Goal: Obtain resource: Obtain resource

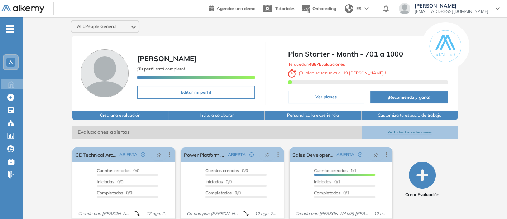
click at [405, 127] on button "Ver todas las evaluaciones" at bounding box center [409, 132] width 96 height 13
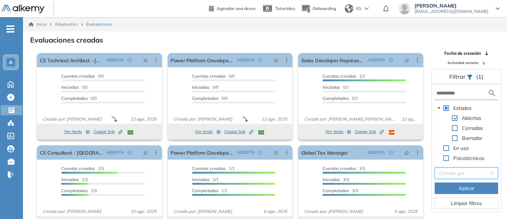
click at [451, 176] on input "search" at bounding box center [464, 173] width 50 height 11
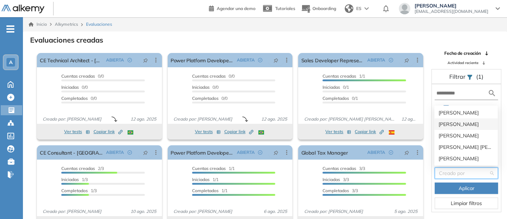
click at [451, 122] on div "[PERSON_NAME]" at bounding box center [466, 124] width 55 height 8
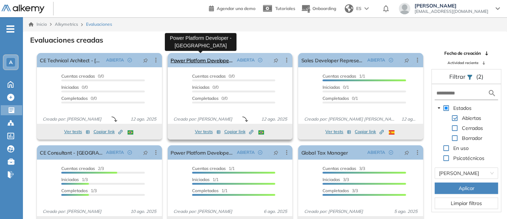
click at [194, 58] on link "Power Platform Developer - [GEOGRAPHIC_DATA]" at bounding box center [202, 60] width 63 height 14
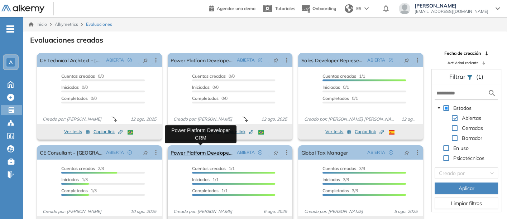
click at [195, 152] on link "Power Platform Developer CRM" at bounding box center [202, 152] width 63 height 14
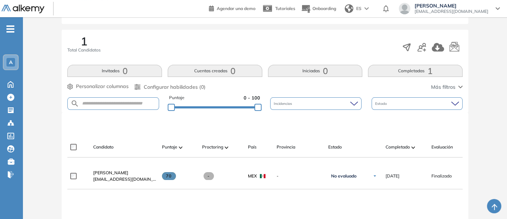
scroll to position [110, 0]
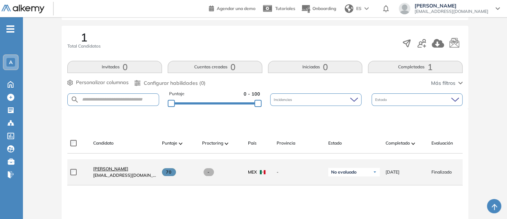
click at [110, 169] on span "[PERSON_NAME]" at bounding box center [110, 168] width 35 height 5
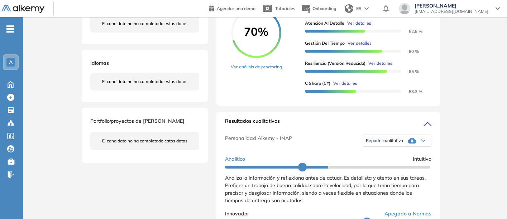
click at [378, 144] on span "Reporte cualitativo" at bounding box center [384, 141] width 37 height 6
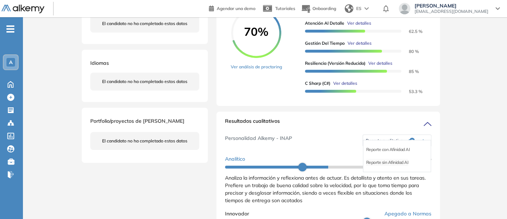
click at [376, 166] on li "Reporte sin Afinidad AI" at bounding box center [387, 162] width 42 height 7
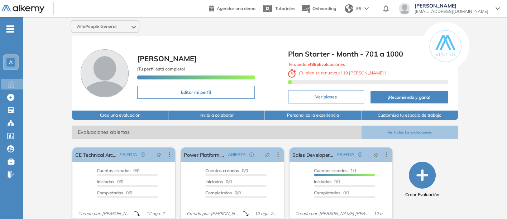
click at [405, 129] on button "Ver todas las evaluaciones" at bounding box center [409, 132] width 96 height 13
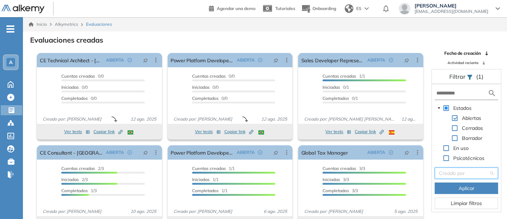
click at [458, 174] on input "search" at bounding box center [464, 173] width 50 height 11
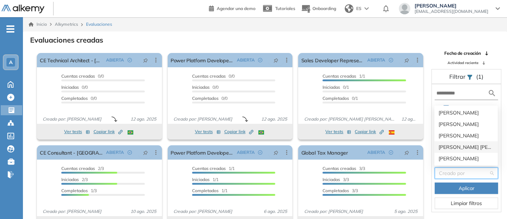
click at [444, 147] on div "[PERSON_NAME] [PERSON_NAME] Sichaca [PERSON_NAME]" at bounding box center [466, 147] width 55 height 8
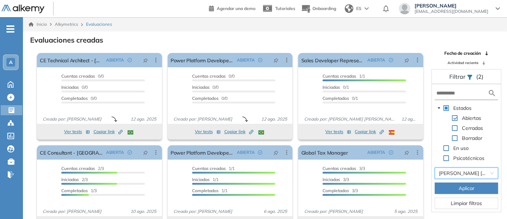
click at [453, 188] on button "Aplicar" at bounding box center [466, 188] width 63 height 11
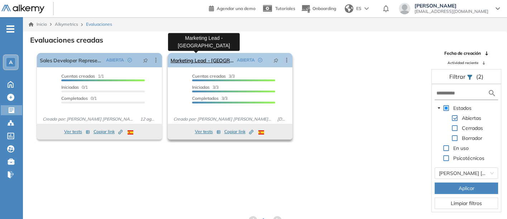
click at [181, 58] on link "Marketing Lead - [GEOGRAPHIC_DATA]" at bounding box center [202, 60] width 63 height 14
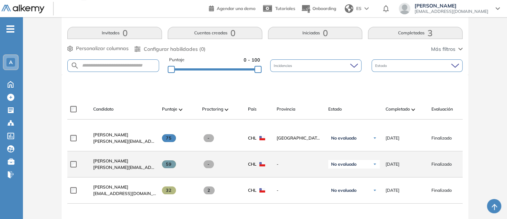
scroll to position [143, 0]
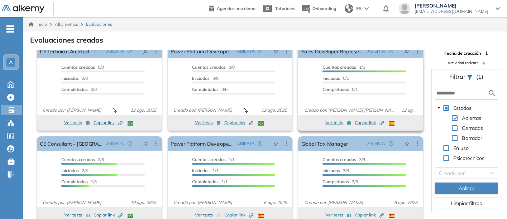
scroll to position [17, 0]
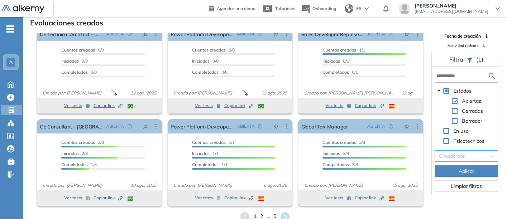
click at [445, 155] on input "search" at bounding box center [464, 156] width 50 height 11
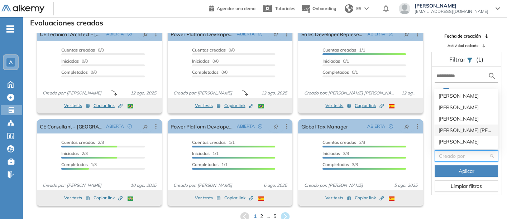
click at [447, 132] on div "[PERSON_NAME] [PERSON_NAME] Sichaca [PERSON_NAME]" at bounding box center [466, 130] width 55 height 8
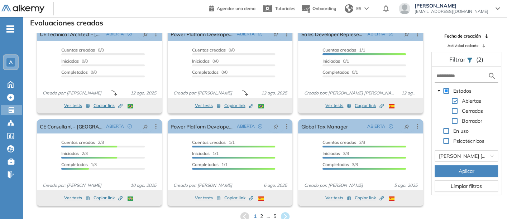
click at [448, 167] on button "Aplicar" at bounding box center [466, 171] width 63 height 11
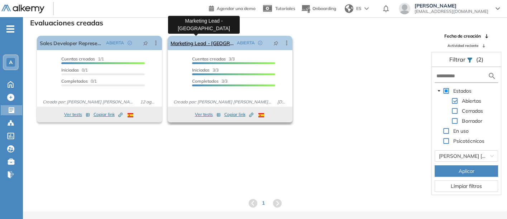
click at [201, 43] on link "Marketing Lead - [GEOGRAPHIC_DATA]" at bounding box center [202, 43] width 63 height 14
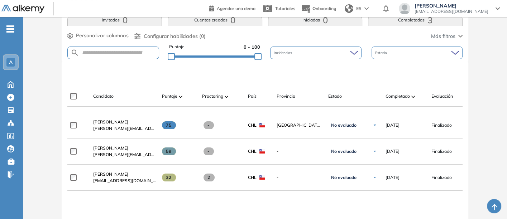
scroll to position [155, 0]
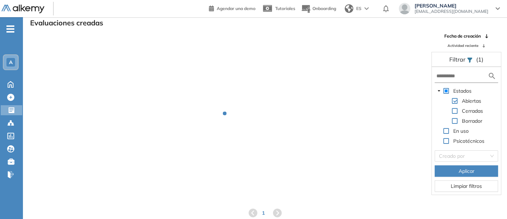
scroll to position [17, 0]
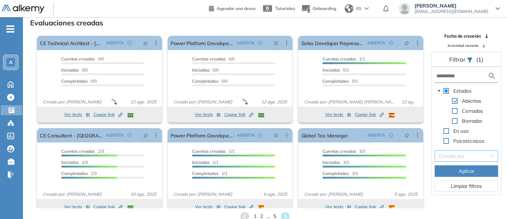
click at [451, 154] on input "search" at bounding box center [464, 156] width 50 height 11
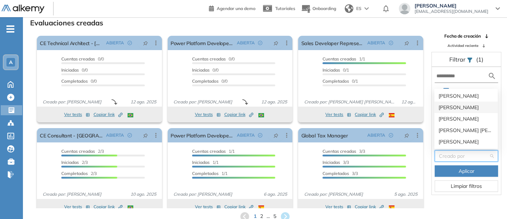
click at [450, 106] on div "[PERSON_NAME]" at bounding box center [466, 108] width 55 height 8
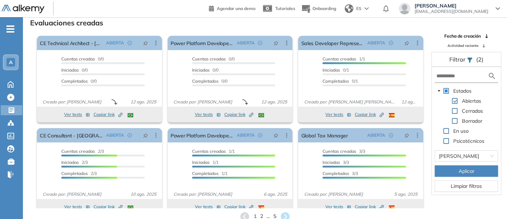
click at [456, 169] on button "Aplicar" at bounding box center [466, 171] width 63 height 11
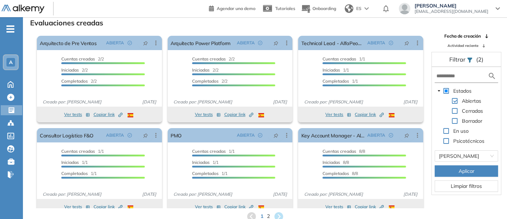
scroll to position [9, 0]
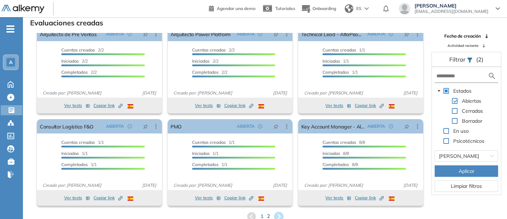
click at [276, 215] on icon at bounding box center [279, 217] width 10 height 10
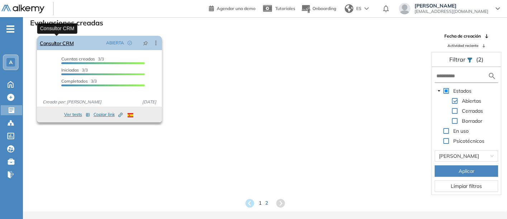
click at [47, 41] on link "Consultor CRM" at bounding box center [57, 43] width 34 height 14
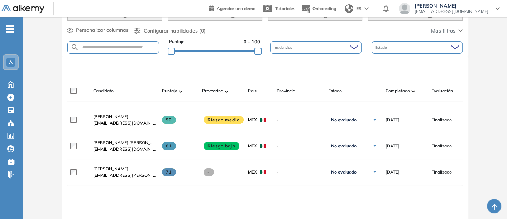
scroll to position [162, 0]
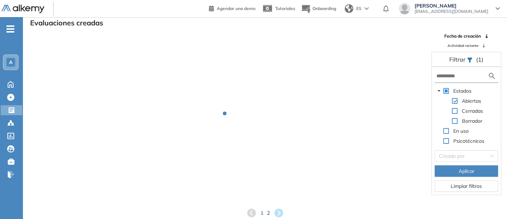
scroll to position [17, 0]
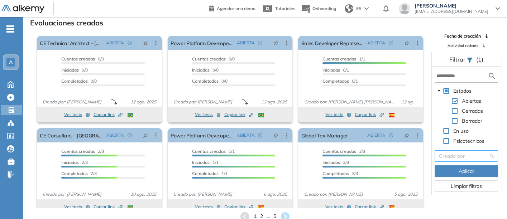
click at [455, 155] on input "search" at bounding box center [464, 156] width 50 height 11
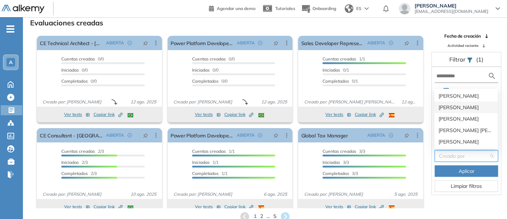
click at [450, 104] on div "[PERSON_NAME]" at bounding box center [466, 108] width 55 height 8
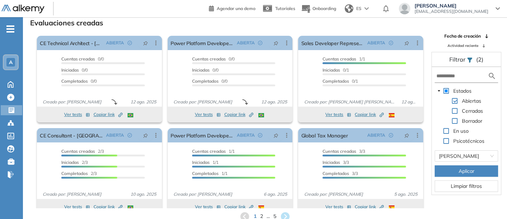
click at [456, 169] on button "Aplicar" at bounding box center [466, 171] width 63 height 11
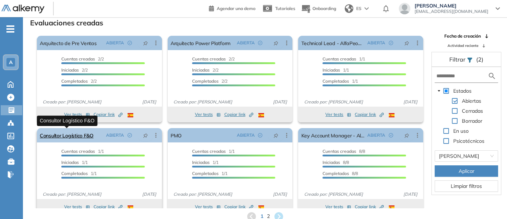
click at [60, 133] on link "Consultor Logístico F&O" at bounding box center [67, 135] width 54 height 14
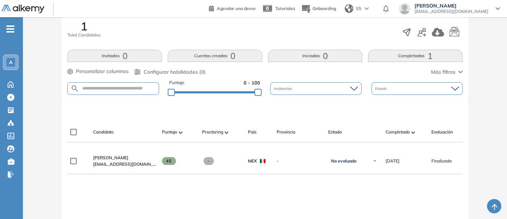
scroll to position [121, 0]
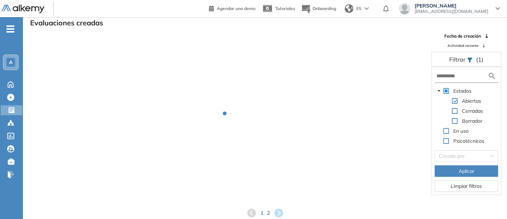
scroll to position [17, 0]
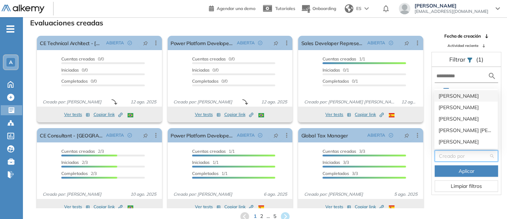
click at [449, 154] on input "search" at bounding box center [464, 156] width 50 height 11
click at [448, 106] on div "[PERSON_NAME]" at bounding box center [466, 108] width 55 height 8
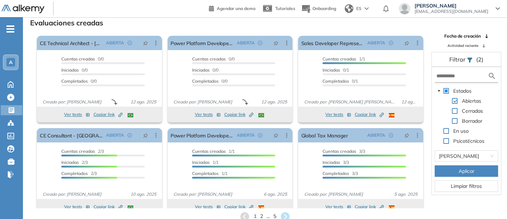
click at [441, 167] on button "Aplicar" at bounding box center [466, 171] width 63 height 11
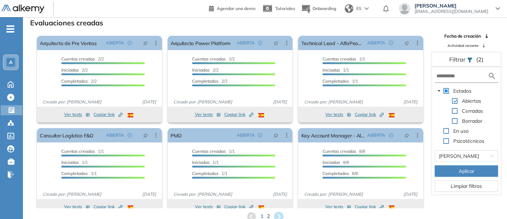
click at [278, 214] on icon at bounding box center [279, 217] width 10 height 10
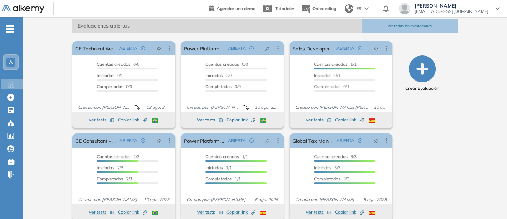
scroll to position [106, 0]
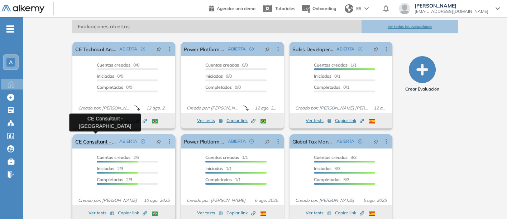
click at [89, 139] on link "CE Consultant - [GEOGRAPHIC_DATA]" at bounding box center [95, 141] width 41 height 14
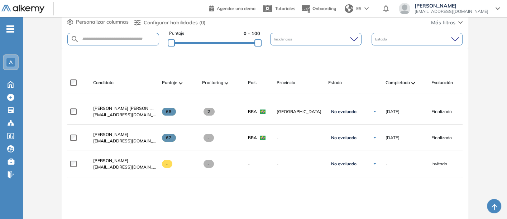
scroll to position [171, 0]
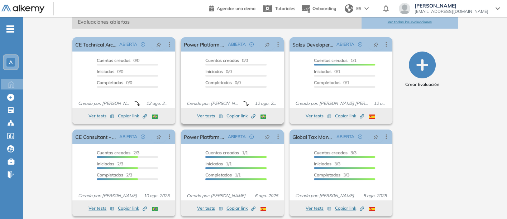
scroll to position [115, 0]
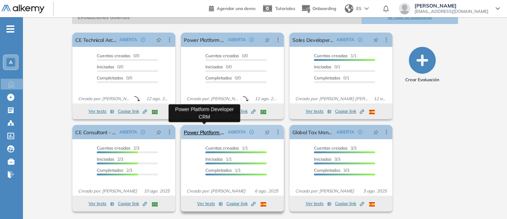
click at [208, 131] on link "Power Platform Developer CRM" at bounding box center [204, 132] width 41 height 14
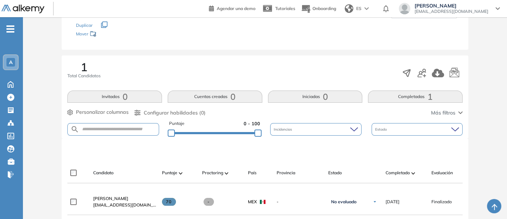
scroll to position [144, 0]
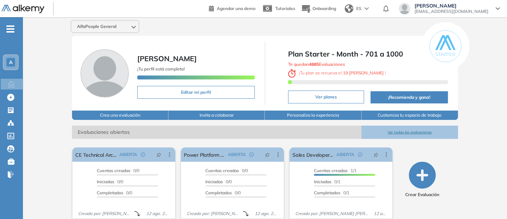
click at [404, 129] on button "Ver todas las evaluaciones" at bounding box center [409, 132] width 96 height 13
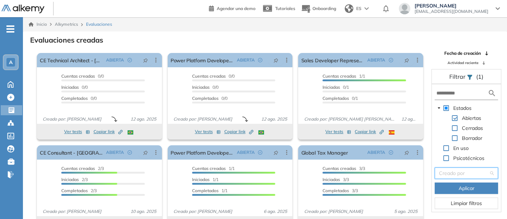
click at [450, 171] on input "search" at bounding box center [464, 173] width 50 height 11
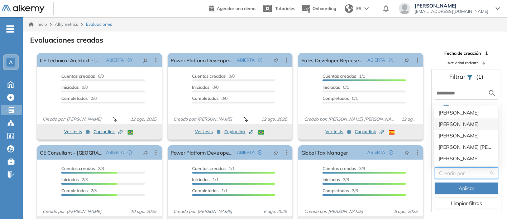
click at [447, 123] on div "[PERSON_NAME]" at bounding box center [466, 124] width 55 height 8
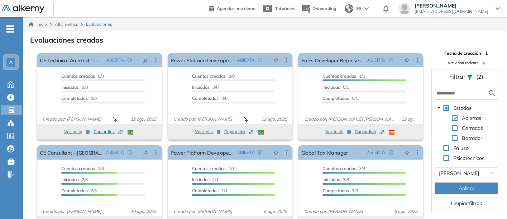
click at [456, 186] on button "Aplicar" at bounding box center [466, 188] width 63 height 11
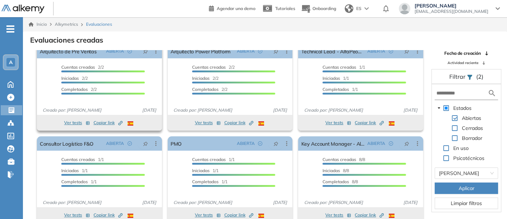
scroll to position [17, 0]
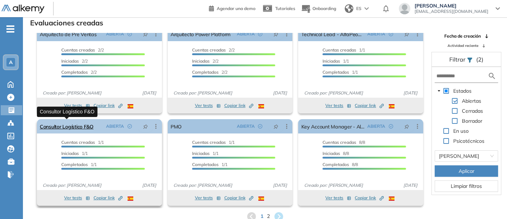
click at [68, 126] on link "Consultor Logístico F&O" at bounding box center [67, 126] width 54 height 14
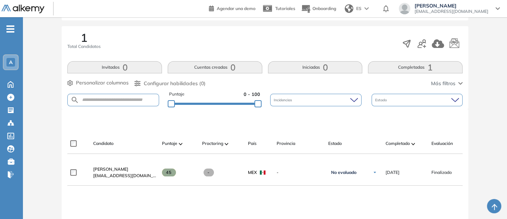
scroll to position [108, 0]
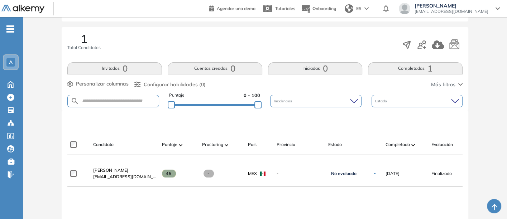
scroll to position [17, 0]
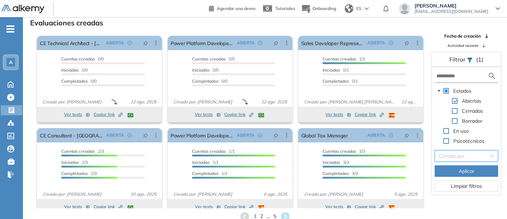
click at [458, 155] on input "search" at bounding box center [464, 156] width 50 height 11
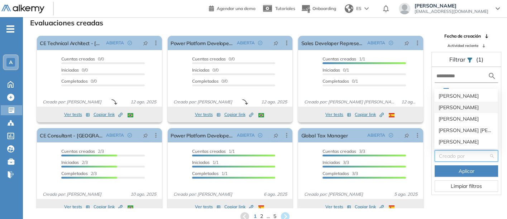
click at [449, 104] on div "[PERSON_NAME]" at bounding box center [466, 108] width 55 height 8
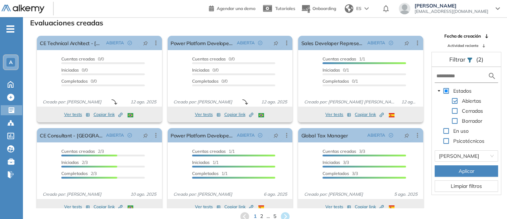
click at [454, 167] on button "Aplicar" at bounding box center [466, 171] width 63 height 11
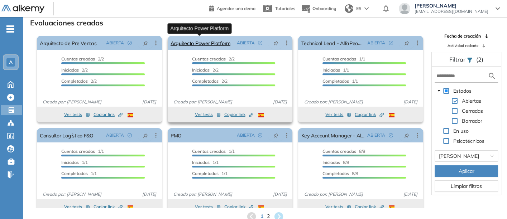
click at [196, 41] on link "Arquitecto Power Platform" at bounding box center [201, 43] width 60 height 14
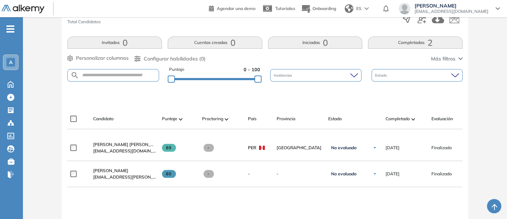
scroll to position [134, 0]
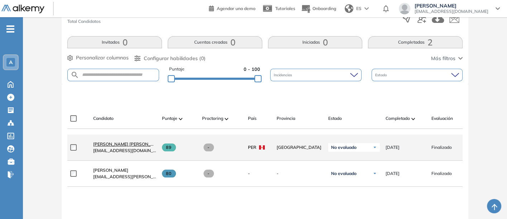
click at [110, 145] on span "[PERSON_NAME] [PERSON_NAME]" at bounding box center [128, 144] width 71 height 5
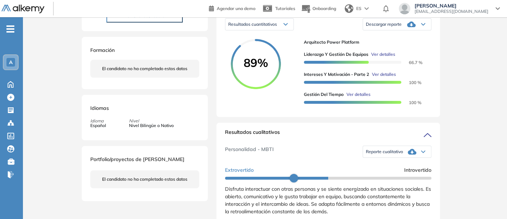
click at [380, 155] on span "Reporte cualitativo" at bounding box center [384, 152] width 37 height 6
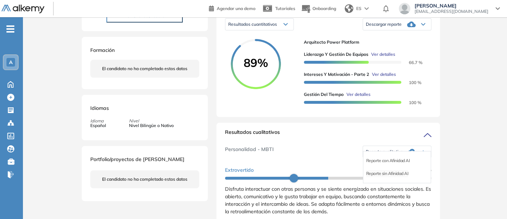
click at [382, 177] on li "Reporte sin Afinidad AI" at bounding box center [387, 173] width 42 height 7
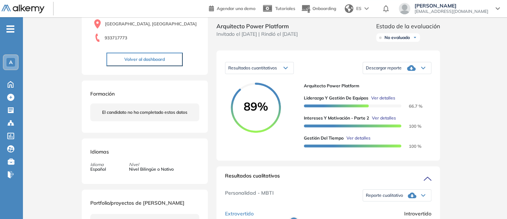
scroll to position [78, 0]
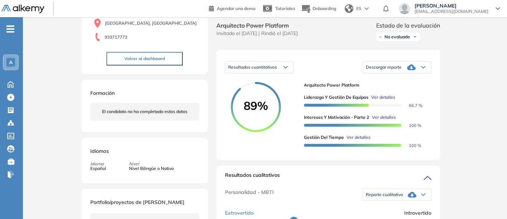
click at [379, 70] on span "Descargar reporte" at bounding box center [384, 67] width 36 height 6
click at [379, 92] on li "Descargar informe resumido" at bounding box center [392, 89] width 53 height 7
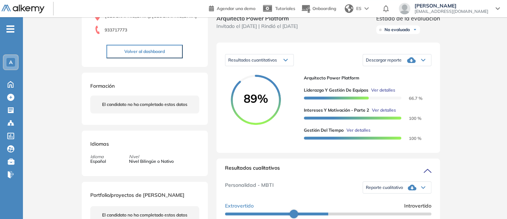
scroll to position [86, 0]
click at [382, 190] on span "Reporte cualitativo" at bounding box center [384, 188] width 37 height 6
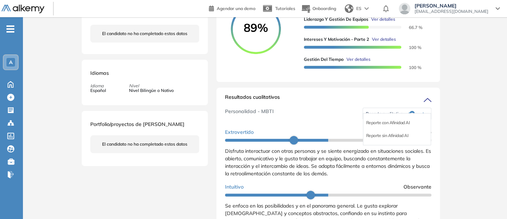
scroll to position [3, 0]
click at [382, 139] on li "Reporte sin Afinidad AI" at bounding box center [387, 135] width 42 height 7
